Goal: Task Accomplishment & Management: Complete application form

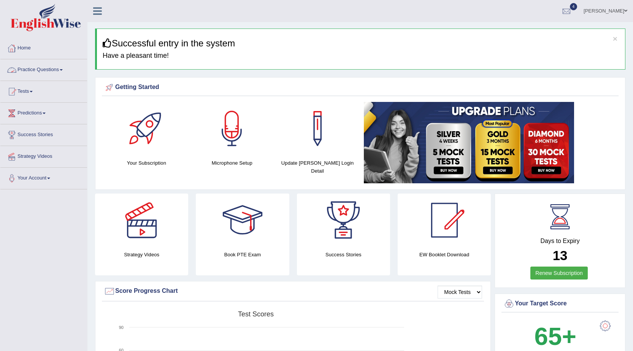
click at [40, 68] on link "Practice Questions" at bounding box center [43, 68] width 87 height 19
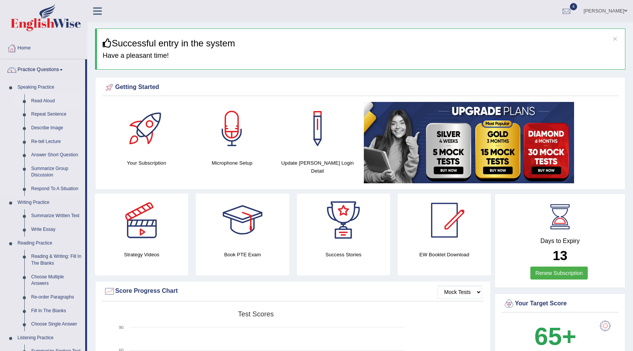
click at [33, 100] on link "Read Aloud" at bounding box center [56, 101] width 57 height 14
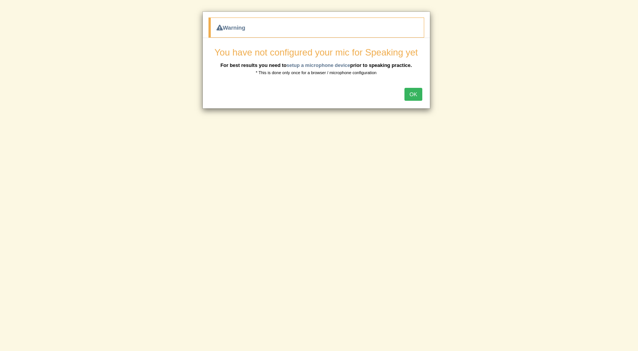
click at [414, 97] on button "OK" at bounding box center [413, 94] width 17 height 13
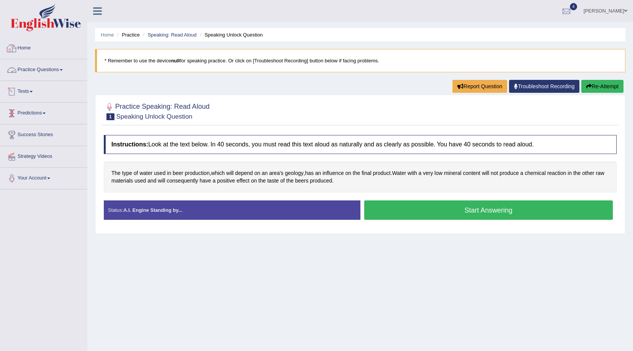
click at [32, 55] on link "Home" at bounding box center [43, 47] width 87 height 19
click at [32, 51] on link "Home" at bounding box center [42, 47] width 85 height 19
click at [32, 51] on link "Home" at bounding box center [43, 47] width 87 height 19
click at [30, 50] on link "Home" at bounding box center [42, 47] width 85 height 19
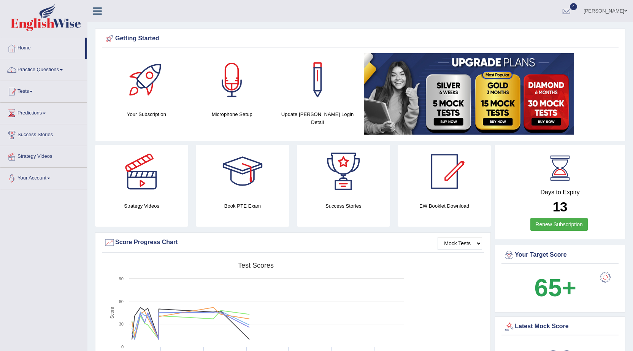
click at [231, 78] on div at bounding box center [231, 79] width 53 height 53
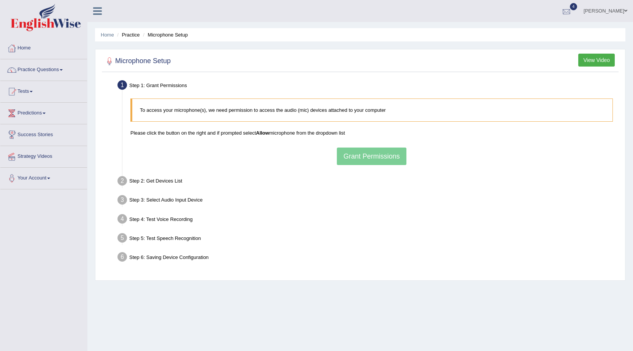
click at [587, 12] on link "[PERSON_NAME]" at bounding box center [604, 10] width 55 height 20
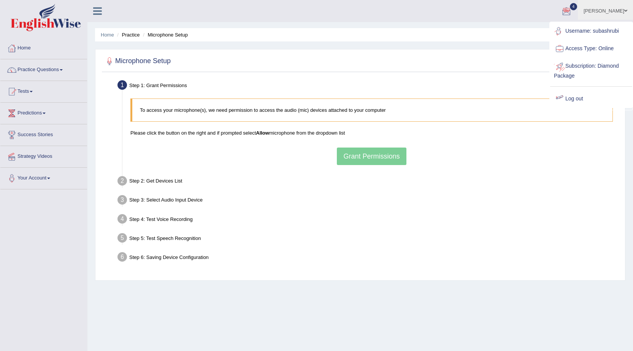
click at [584, 102] on link "Log out" at bounding box center [591, 98] width 82 height 17
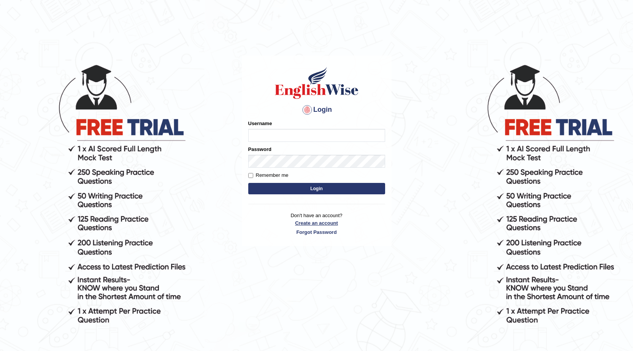
click at [327, 225] on link "Create an account" at bounding box center [316, 222] width 137 height 7
